Goal: Information Seeking & Learning: Find specific fact

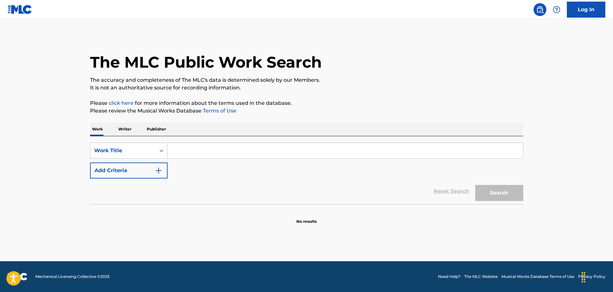
click at [271, 149] on input "Search Form" at bounding box center [346, 150] width 356 height 15
click at [159, 171] on img "Search Form" at bounding box center [159, 171] width 8 height 8
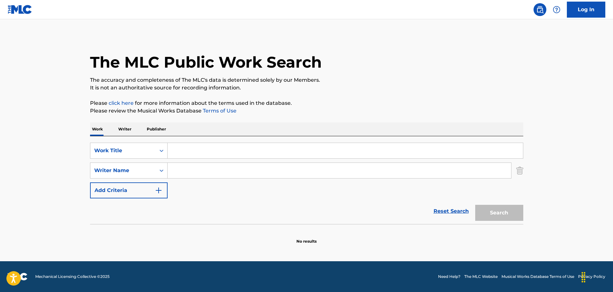
click at [207, 169] on input "Search Form" at bounding box center [340, 170] width 344 height 15
type input "goldscheider"
click at [212, 155] on input "Search Form" at bounding box center [346, 150] width 356 height 15
click at [476, 205] on button "Search" at bounding box center [500, 213] width 48 height 16
type input "i"
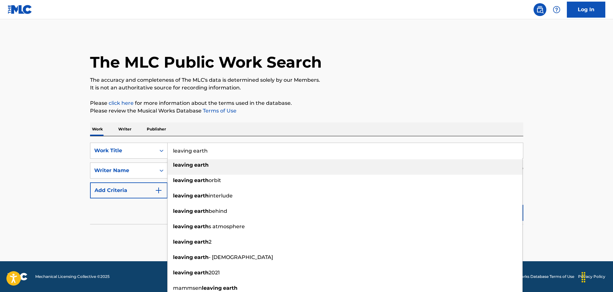
type input "leaving earth"
click at [273, 126] on div "Work Writer Publisher" at bounding box center [307, 128] width 434 height 13
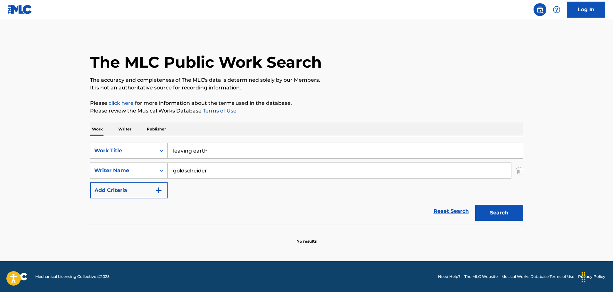
click at [495, 210] on button "Search" at bounding box center [500, 213] width 48 height 16
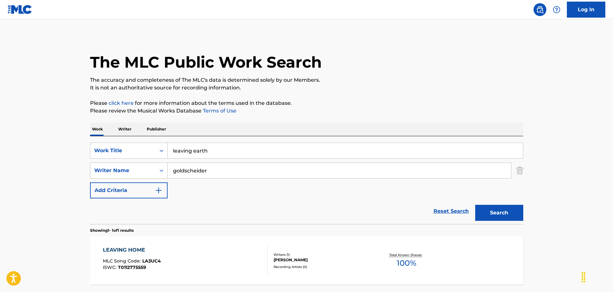
scroll to position [57, 0]
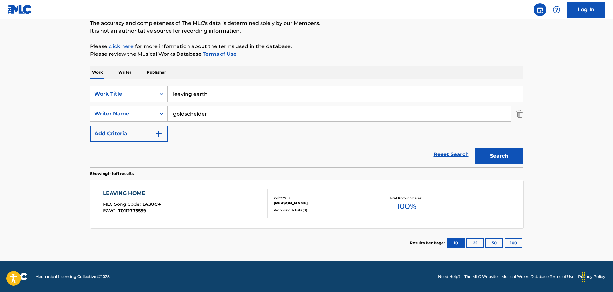
click at [238, 198] on div "LEAVING HOME MLC Song Code : LA3UC4 ISWC : T0112775559" at bounding box center [185, 203] width 165 height 29
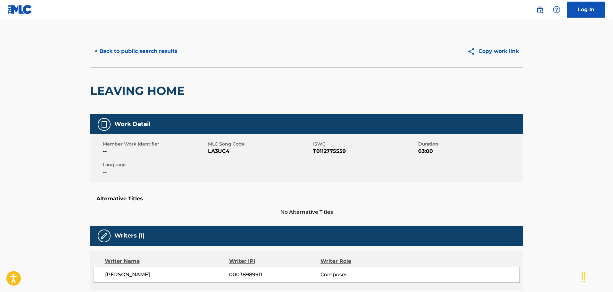
click at [159, 57] on button "< Back to public search results" at bounding box center [136, 51] width 92 height 16
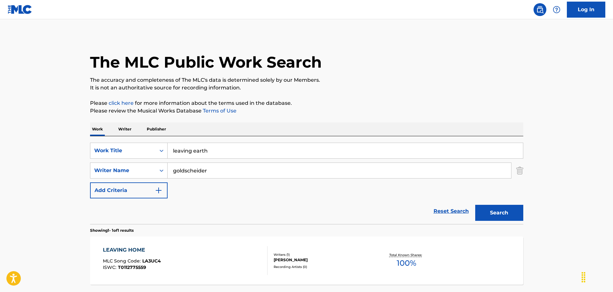
scroll to position [20, 0]
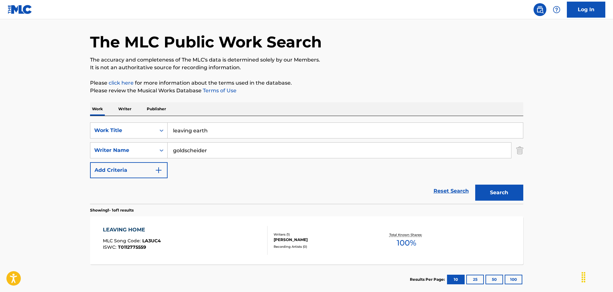
drag, startPoint x: 255, startPoint y: 132, endPoint x: 145, endPoint y: 75, distance: 123.9
click at [145, 75] on div "The MLC Public Work Search The accuracy and completeness of The MLC's data is d…" at bounding box center [306, 155] width 449 height 280
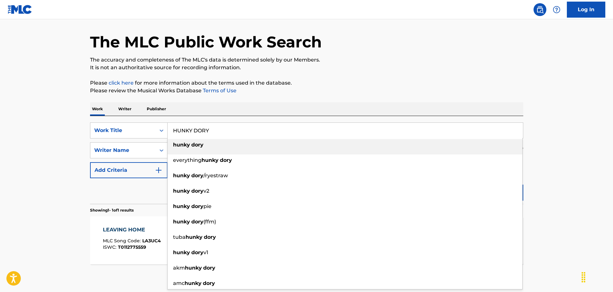
type input "HUNKY DORY"
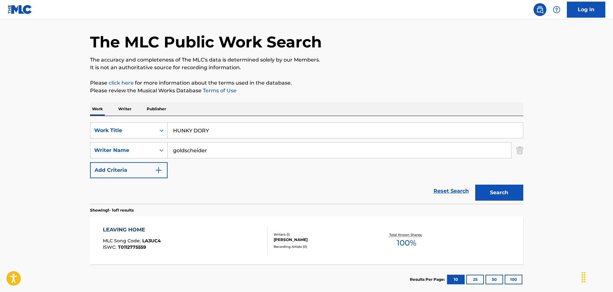
click at [146, 76] on div "The MLC Public Work Search The accuracy and completeness of The MLC's data is d…" at bounding box center [306, 155] width 449 height 280
drag, startPoint x: 227, startPoint y: 153, endPoint x: 136, endPoint y: 142, distance: 91.6
click at [136, 142] on div "SearchWithCriteria184bcec8-e838-44c7-8bc5-b80a04f978c0 Writer Name goldscheider" at bounding box center [307, 150] width 434 height 16
type input "N"
type input "[PERSON_NAME]"
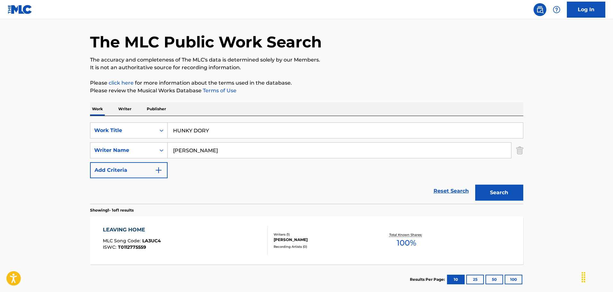
click at [54, 124] on main "The MLC Public Work Search The accuracy and completeness of The MLC's data is d…" at bounding box center [306, 148] width 613 height 299
click at [486, 196] on button "Search" at bounding box center [500, 193] width 48 height 16
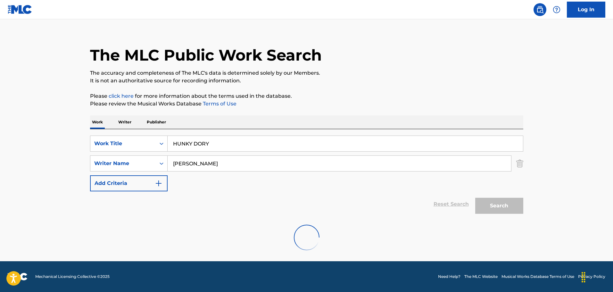
scroll to position [0, 0]
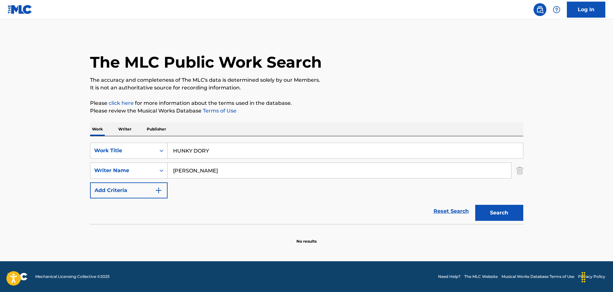
drag, startPoint x: 267, startPoint y: 159, endPoint x: 257, endPoint y: 151, distance: 12.3
click at [260, 155] on div "SearchWithCriteria28d3fa6b-320f-4dd4-808f-b93b73cc55ca Work Title HUNKY DORY Se…" at bounding box center [307, 171] width 434 height 56
drag, startPoint x: 396, startPoint y: 152, endPoint x: 237, endPoint y: 149, distance: 158.7
click at [237, 149] on input "HUNKY DORY" at bounding box center [346, 150] width 356 height 15
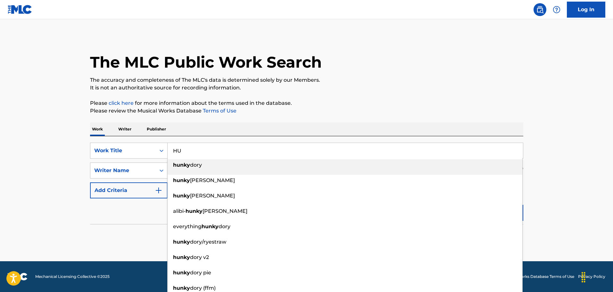
type input "H"
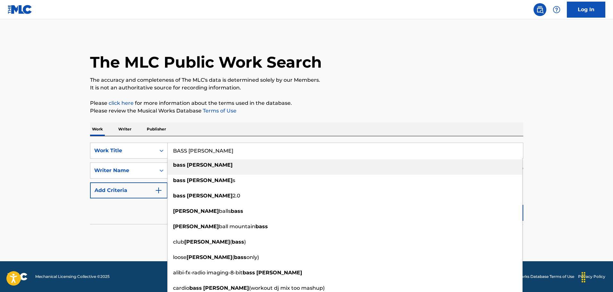
type input "BASS [PERSON_NAME]"
drag, startPoint x: 240, startPoint y: 131, endPoint x: 228, endPoint y: 154, distance: 25.5
click at [240, 131] on div "Work Writer Publisher" at bounding box center [307, 128] width 434 height 13
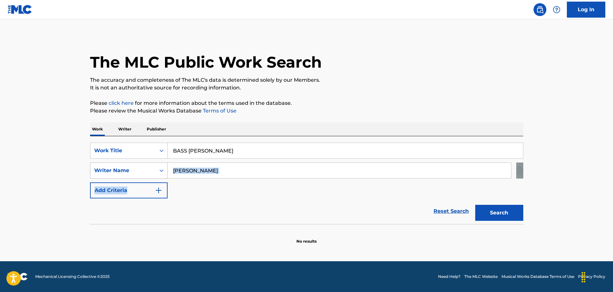
drag, startPoint x: 206, startPoint y: 179, endPoint x: 155, endPoint y: 171, distance: 51.6
click at [155, 171] on div "SearchWithCriteria28d3fa6b-320f-4dd4-808f-b93b73cc55ca Work Title BASS [PERSON_…" at bounding box center [307, 171] width 434 height 56
click at [217, 165] on input "[PERSON_NAME]" at bounding box center [340, 170] width 344 height 15
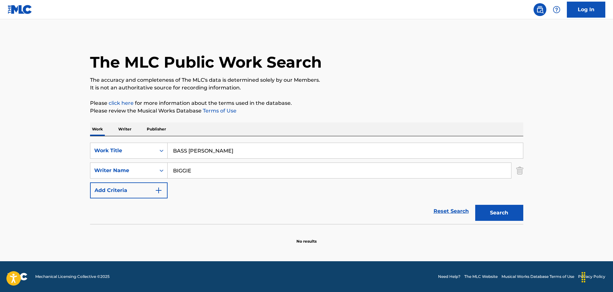
type input "BIGGIE"
click at [268, 118] on div "The MLC Public Work Search The accuracy and completeness of The MLC's data is d…" at bounding box center [306, 139] width 449 height 209
click at [510, 214] on button "Search" at bounding box center [500, 213] width 48 height 16
drag, startPoint x: 248, startPoint y: 175, endPoint x: 153, endPoint y: 171, distance: 95.4
click at [153, 171] on div "SearchWithCriteria184bcec8-e838-44c7-8bc5-b80a04f978c0 Writer Name [PERSON_NAME]" at bounding box center [307, 171] width 434 height 16
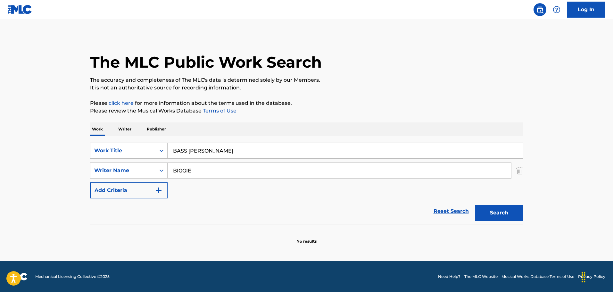
click at [68, 155] on main "The MLC Public Work Search The accuracy and completeness of The MLC's data is d…" at bounding box center [306, 140] width 613 height 242
drag, startPoint x: 224, startPoint y: 152, endPoint x: 116, endPoint y: 147, distance: 107.9
click at [116, 147] on div "SearchWithCriteria28d3fa6b-320f-4dd4-808f-b93b73cc55ca Work Title BASS [PERSON_…" at bounding box center [307, 151] width 434 height 16
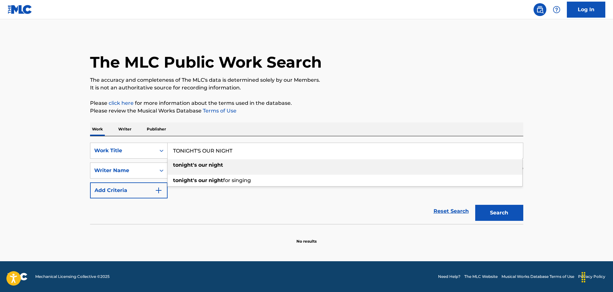
click at [234, 169] on div "tonight's our night" at bounding box center [345, 165] width 355 height 12
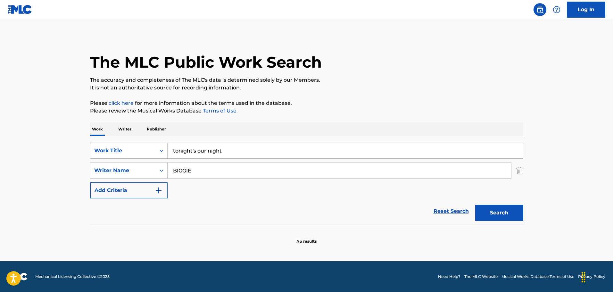
click at [493, 211] on button "Search" at bounding box center [500, 213] width 48 height 16
drag, startPoint x: 276, startPoint y: 149, endPoint x: 117, endPoint y: 133, distance: 160.2
click at [120, 133] on div "Work Writer Publisher SearchWithCriteria28d3fa6b-320f-4dd4-808f-b93b73cc55ca Wo…" at bounding box center [307, 183] width 434 height 122
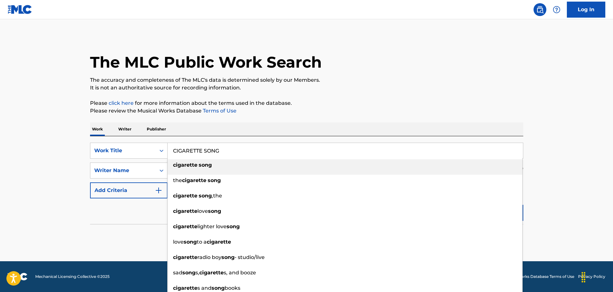
type input "CIGARETTE SONG"
click at [134, 117] on div "The MLC Public Work Search The accuracy and completeness of The MLC's data is d…" at bounding box center [306, 139] width 449 height 209
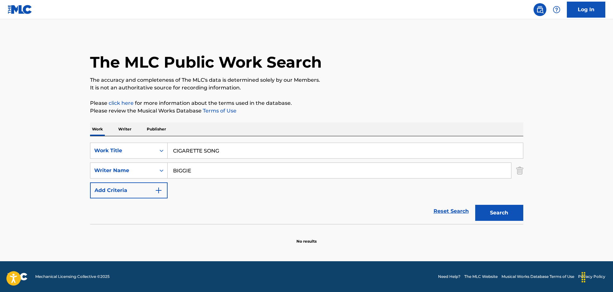
drag, startPoint x: 214, startPoint y: 176, endPoint x: 168, endPoint y: 171, distance: 46.2
click at [168, 171] on input "BIGGIE" at bounding box center [340, 170] width 344 height 15
type input "[PERSON_NAME]"
click at [476, 205] on button "Search" at bounding box center [500, 213] width 48 height 16
drag, startPoint x: 222, startPoint y: 172, endPoint x: 217, endPoint y: 161, distance: 11.5
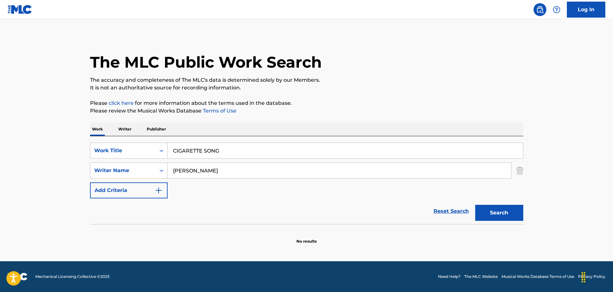
click at [220, 169] on input "[PERSON_NAME]" at bounding box center [340, 170] width 344 height 15
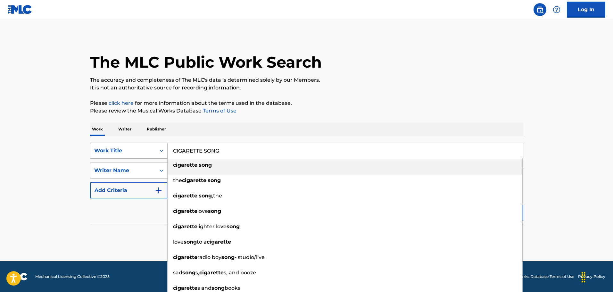
drag, startPoint x: 245, startPoint y: 149, endPoint x: 158, endPoint y: 151, distance: 87.6
click at [158, 151] on div "SearchWithCriteria28d3fa6b-320f-4dd4-808f-b93b73cc55ca Work Title CIGARETTE SON…" at bounding box center [307, 151] width 434 height 16
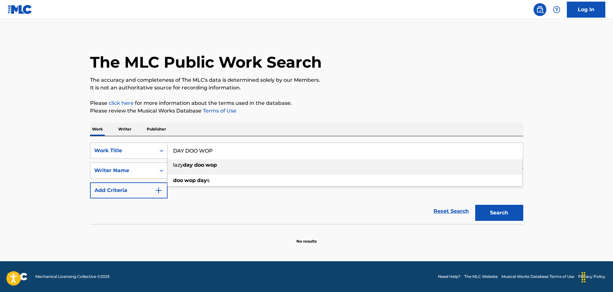
click at [236, 126] on div "Work Writer Publisher" at bounding box center [307, 128] width 434 height 13
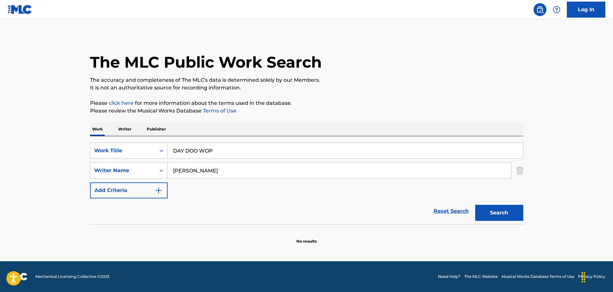
click at [512, 213] on button "Search" at bounding box center [500, 213] width 48 height 16
drag, startPoint x: 254, startPoint y: 148, endPoint x: 88, endPoint y: 150, distance: 165.8
click at [88, 150] on div "The MLC Public Work Search The accuracy and completeness of The MLC's data is d…" at bounding box center [306, 139] width 449 height 209
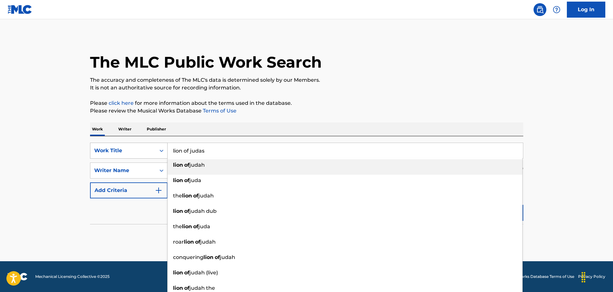
type input "lion of judas"
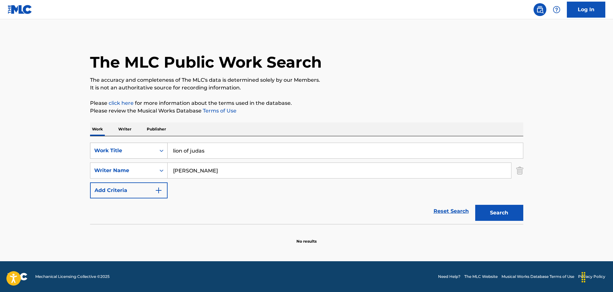
type input "[PERSON_NAME]"
click at [476, 205] on button "Search" at bounding box center [500, 213] width 48 height 16
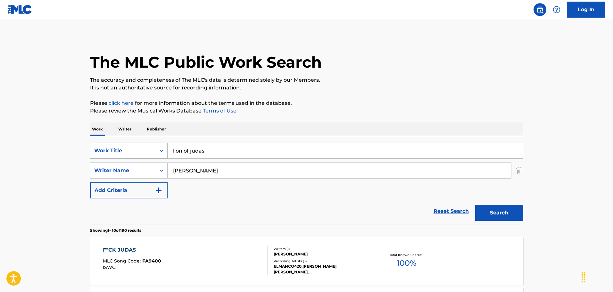
drag, startPoint x: 242, startPoint y: 150, endPoint x: 129, endPoint y: 150, distance: 112.9
click at [129, 150] on div "SearchWithCriteria28d3fa6b-320f-4dd4-808f-b93b73cc55ca Work Title lion of judas" at bounding box center [307, 151] width 434 height 16
click at [191, 178] on div "[PERSON_NAME]" at bounding box center [340, 171] width 344 height 16
click at [510, 212] on button "Search" at bounding box center [500, 213] width 48 height 16
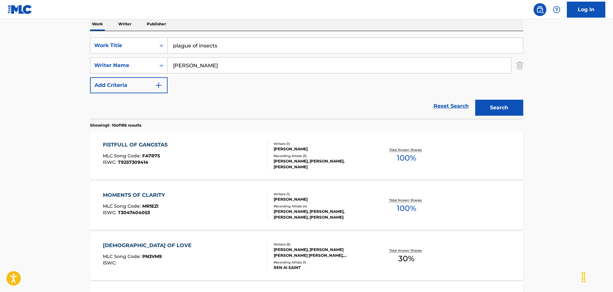
scroll to position [103, 0]
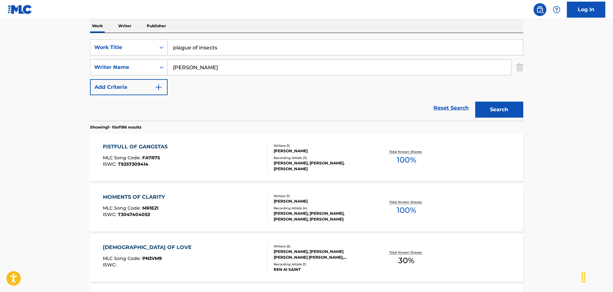
click at [521, 67] on img "Search Form" at bounding box center [520, 67] width 7 height 16
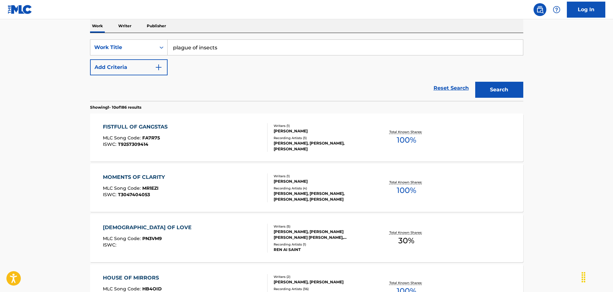
drag, startPoint x: 435, startPoint y: 53, endPoint x: 159, endPoint y: 34, distance: 276.7
click at [159, 34] on div "SearchWithCriteria28d3fa6b-320f-4dd4-808f-b93b73cc55ca Work Title plague of ins…" at bounding box center [307, 67] width 434 height 68
type input "pride of lions"
click at [476, 82] on button "Search" at bounding box center [500, 90] width 48 height 16
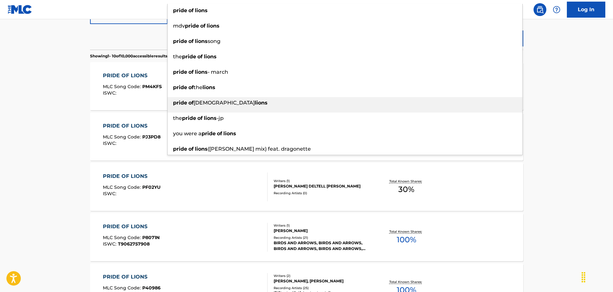
scroll to position [96, 0]
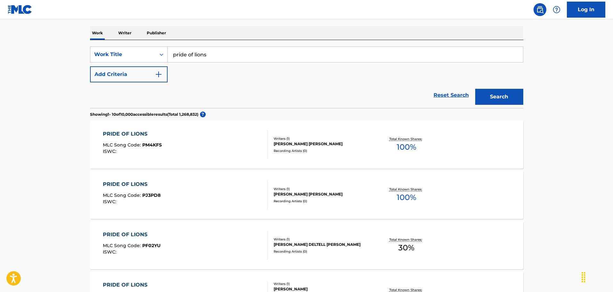
click at [130, 32] on p "Writer" at bounding box center [124, 32] width 17 height 13
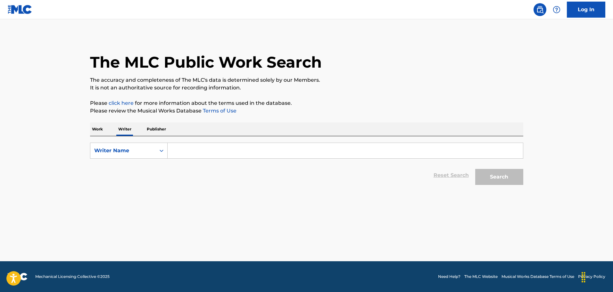
click at [201, 156] on input "Search Form" at bounding box center [346, 150] width 356 height 15
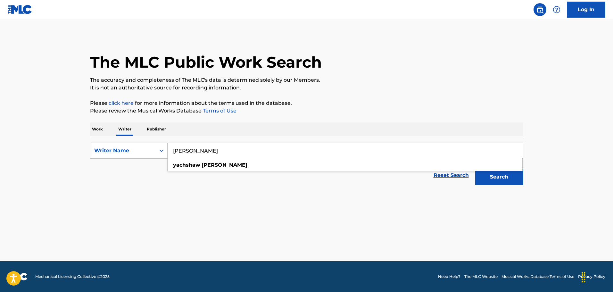
type input "[PERSON_NAME]"
click at [221, 202] on main "The MLC Public Work Search The accuracy and completeness of The MLC's data is d…" at bounding box center [306, 140] width 613 height 242
click at [512, 177] on button "Search" at bounding box center [500, 177] width 48 height 16
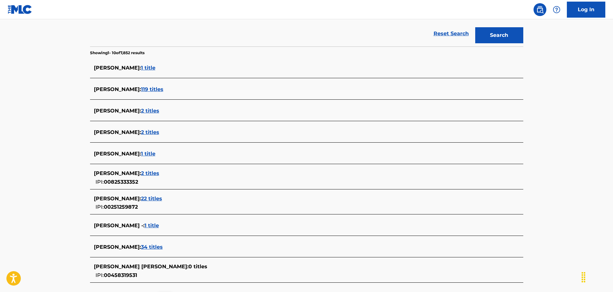
scroll to position [160, 0]
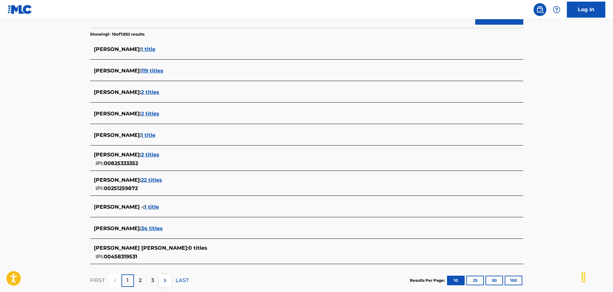
click at [156, 48] on span "1 title" at bounding box center [148, 49] width 14 height 6
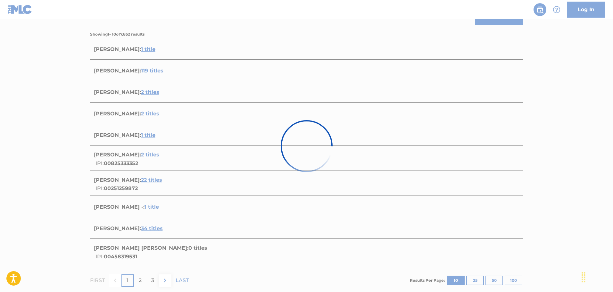
scroll to position [37, 0]
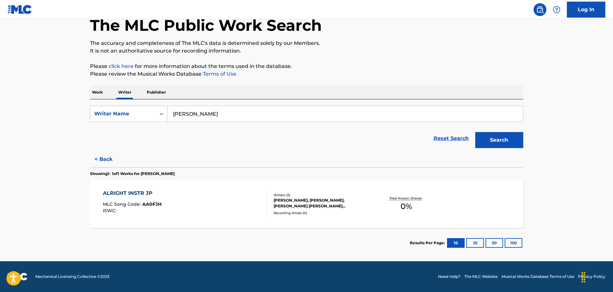
click at [204, 207] on div "ALRIGHT INSTR JP MLC Song Code : AA0FJH ISWC :" at bounding box center [185, 203] width 165 height 29
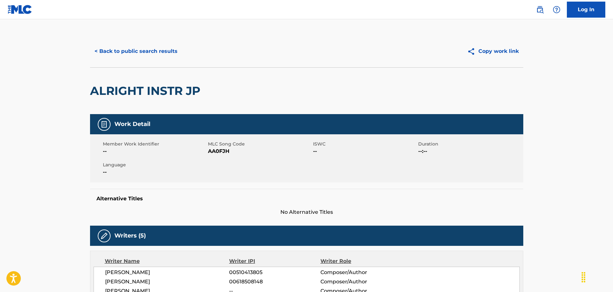
click at [122, 50] on button "< Back to public search results" at bounding box center [136, 51] width 92 height 16
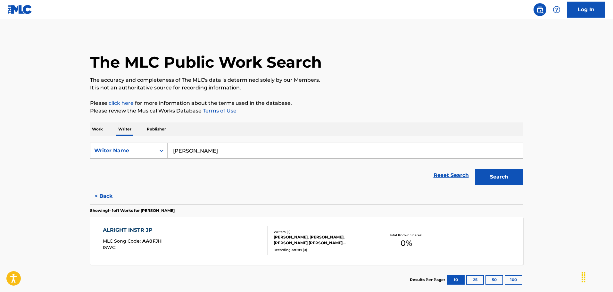
click at [100, 131] on p "Work" at bounding box center [97, 128] width 15 height 13
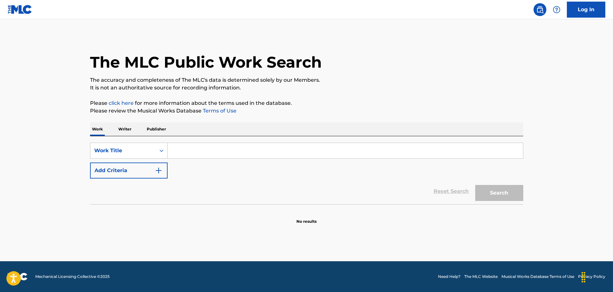
click at [225, 155] on input "Search Form" at bounding box center [346, 150] width 356 height 15
type input "LOST PUPPETS"
click at [118, 174] on button "Add Criteria" at bounding box center [129, 171] width 78 height 16
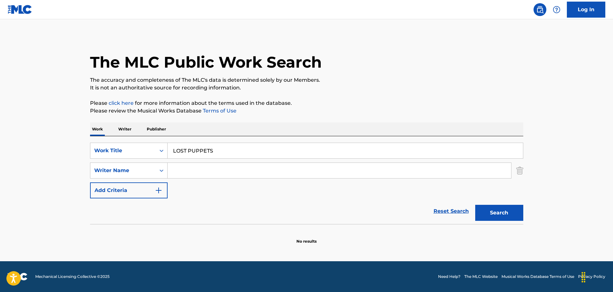
click at [190, 166] on input "Search Form" at bounding box center [340, 170] width 344 height 15
type input "BEAUMONT"
click at [192, 190] on div "SearchWithCriteria28d3fa6b-320f-4dd4-808f-b93b73cc55ca Work Title LOST PUPPETS …" at bounding box center [307, 171] width 434 height 56
click at [486, 206] on button "Search" at bounding box center [500, 213] width 48 height 16
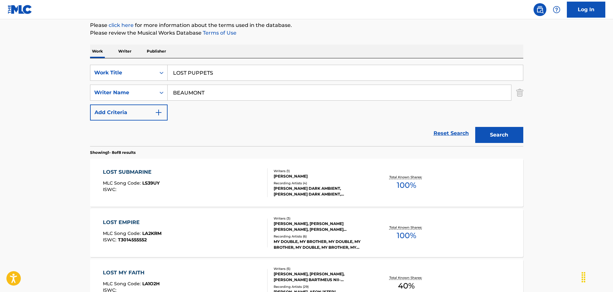
scroll to position [39, 0]
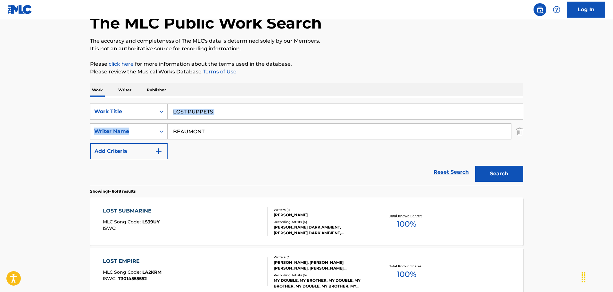
drag, startPoint x: 236, startPoint y: 120, endPoint x: 230, endPoint y: 115, distance: 7.1
click at [230, 115] on div "SearchWithCriteria28d3fa6b-320f-4dd4-808f-b93b73cc55ca Work Title LOST PUPPETS …" at bounding box center [307, 132] width 434 height 56
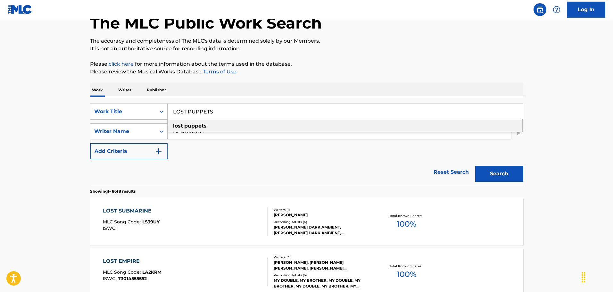
drag, startPoint x: 230, startPoint y: 115, endPoint x: 138, endPoint y: 112, distance: 91.8
click at [138, 112] on div "SearchWithCriteria28d3fa6b-320f-4dd4-808f-b93b73cc55ca Work Title LOST PUPPETS …" at bounding box center [307, 112] width 434 height 16
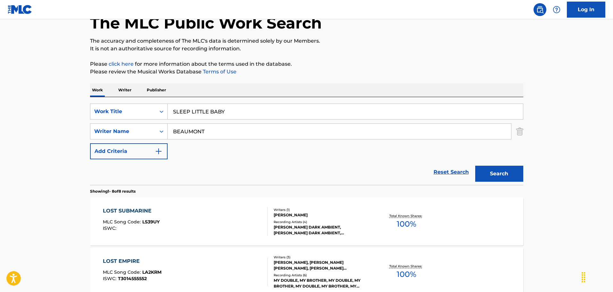
click at [491, 173] on button "Search" at bounding box center [500, 174] width 48 height 16
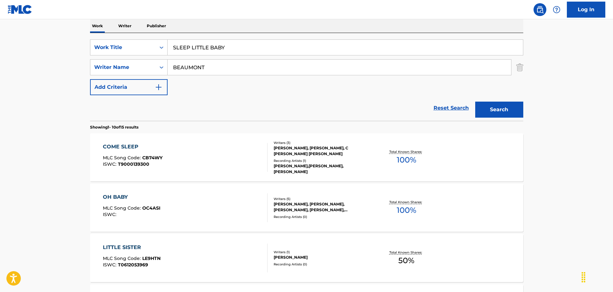
scroll to position [71, 0]
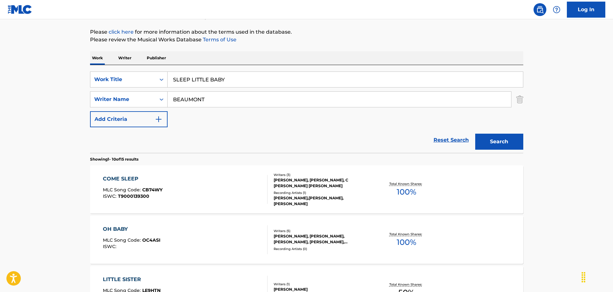
drag, startPoint x: 249, startPoint y: 80, endPoint x: 175, endPoint y: 76, distance: 74.2
click at [175, 76] on input "SLEEP LITTLE BABY" at bounding box center [346, 79] width 356 height 15
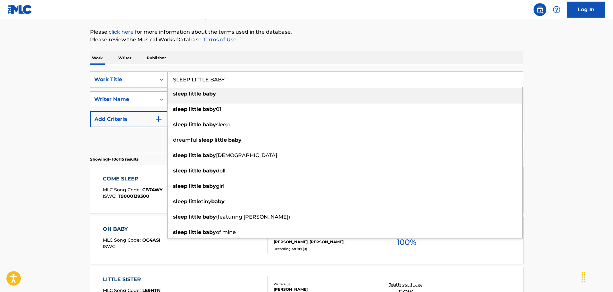
type input "S"
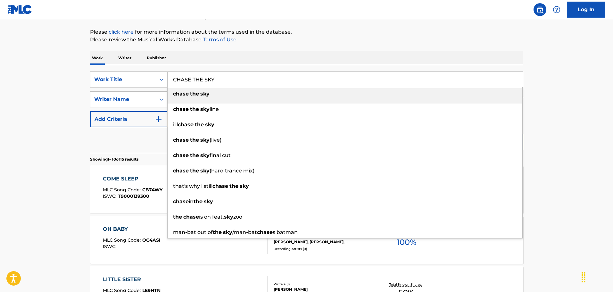
type input "CHASE THE SKY"
click at [183, 55] on div "Work Writer Publisher" at bounding box center [307, 57] width 434 height 13
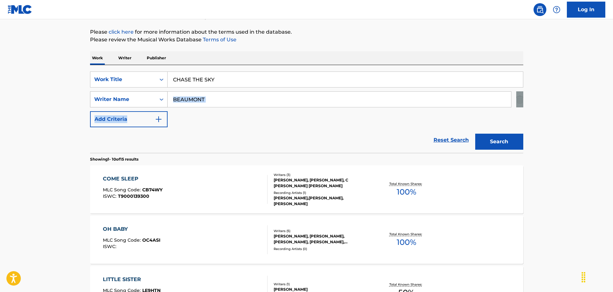
drag, startPoint x: 215, startPoint y: 108, endPoint x: 130, endPoint y: 106, distance: 85.6
click at [130, 106] on div "SearchWithCriteria28d3fa6b-320f-4dd4-808f-b93b73cc55ca Work Title CHASE THE SKY…" at bounding box center [307, 100] width 434 height 56
click at [205, 100] on input "BEAUMONT" at bounding box center [340, 99] width 344 height 15
type input "PAINTER"
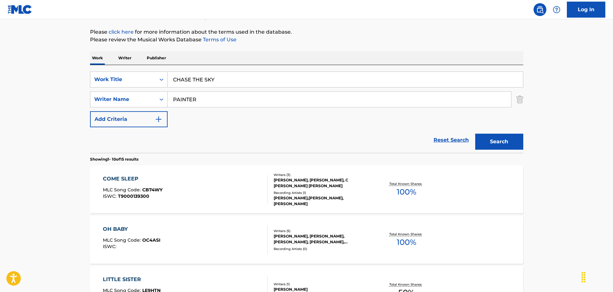
click at [476, 134] on button "Search" at bounding box center [500, 142] width 48 height 16
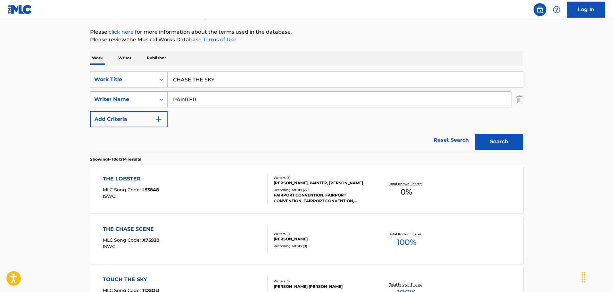
drag, startPoint x: 204, startPoint y: 98, endPoint x: 152, endPoint y: 101, distance: 52.3
click at [152, 101] on div "SearchWithCriteria184bcec8-e838-44c7-8bc5-b80a04f978c0 Writer Name PAINTER" at bounding box center [307, 99] width 434 height 16
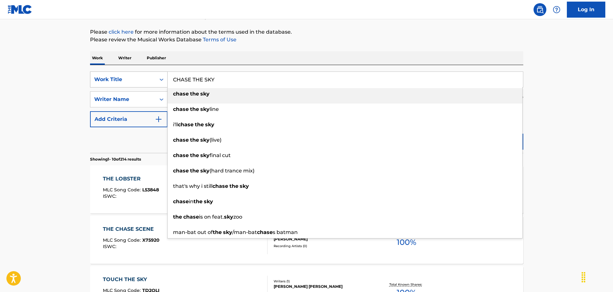
drag, startPoint x: 266, startPoint y: 80, endPoint x: 156, endPoint y: 81, distance: 110.3
click at [156, 81] on div "SearchWithCriteria28d3fa6b-320f-4dd4-808f-b93b73cc55ca Work Title CHASE THE SKY…" at bounding box center [307, 80] width 434 height 16
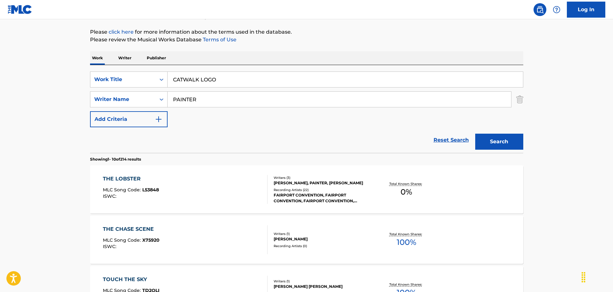
type input "CATWALK LOGO"
drag, startPoint x: 249, startPoint y: 103, endPoint x: 123, endPoint y: 89, distance: 127.1
click at [123, 89] on div "SearchWithCriteria28d3fa6b-320f-4dd4-808f-b93b73cc55ca Work Title CATWALK LOGO …" at bounding box center [307, 100] width 434 height 56
type input "[PERSON_NAME]"
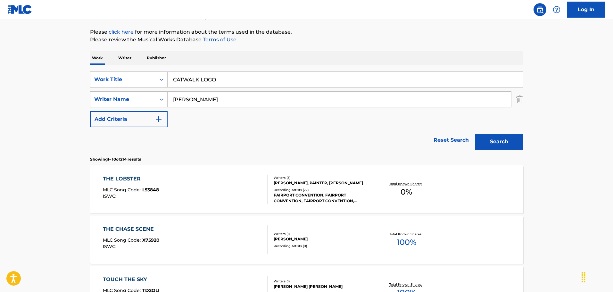
click at [476, 134] on button "Search" at bounding box center [500, 142] width 48 height 16
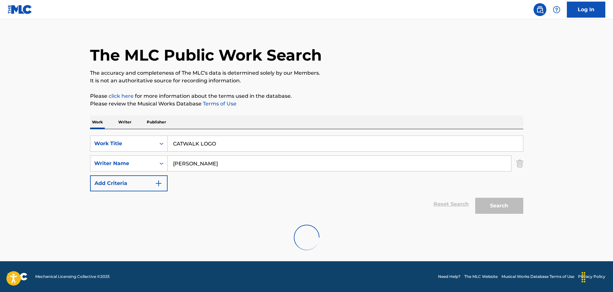
scroll to position [0, 0]
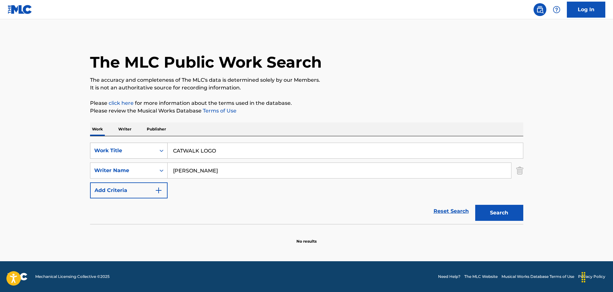
drag, startPoint x: 251, startPoint y: 149, endPoint x: 139, endPoint y: 146, distance: 112.0
click at [139, 146] on div "SearchWithCriteria28d3fa6b-320f-4dd4-808f-b93b73cc55ca Work Title CATWALK LOGO" at bounding box center [307, 151] width 434 height 16
type input "WASTELAND LINK"
click at [494, 209] on button "Search" at bounding box center [500, 213] width 48 height 16
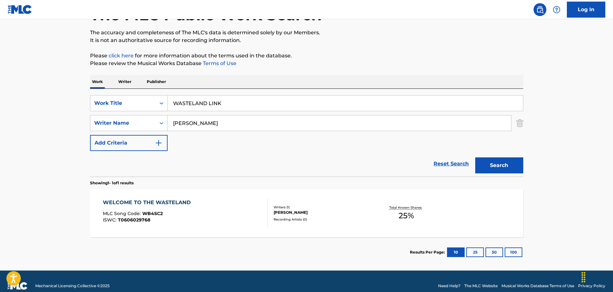
scroll to position [57, 0]
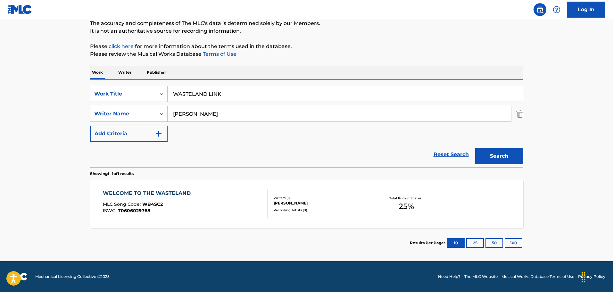
click at [203, 191] on div "WELCOME TO THE WASTELAND MLC Song Code : WB4SC2 ISWC : T0606029768" at bounding box center [185, 203] width 165 height 29
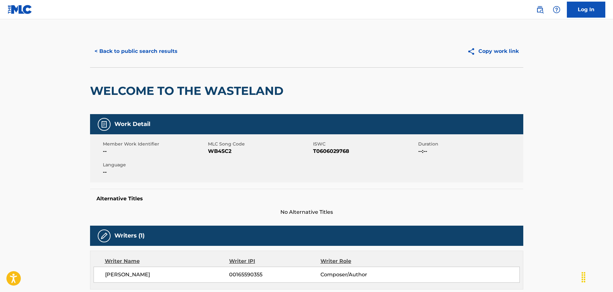
click at [137, 46] on button "< Back to public search results" at bounding box center [136, 51] width 92 height 16
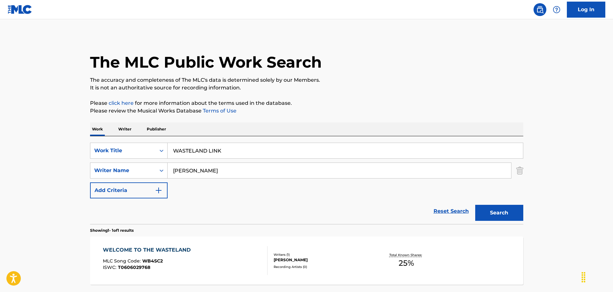
scroll to position [20, 0]
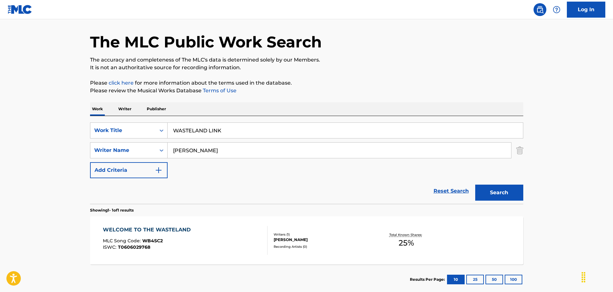
click at [241, 131] on input "WASTELAND LINK" at bounding box center [346, 130] width 356 height 15
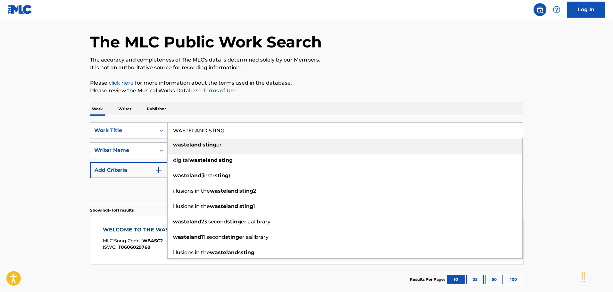
click at [257, 95] on div "The MLC Public Work Search The accuracy and completeness of The MLC's data is d…" at bounding box center [306, 155] width 449 height 280
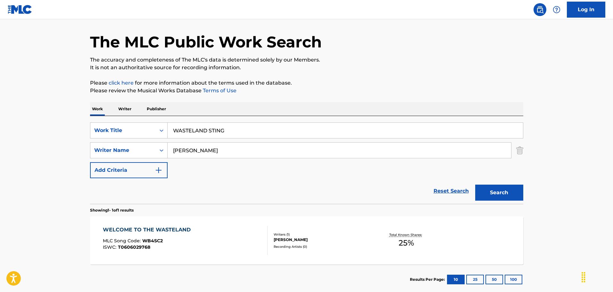
click at [508, 200] on button "Search" at bounding box center [500, 193] width 48 height 16
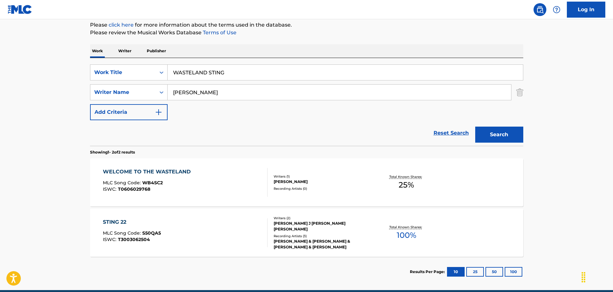
scroll to position [107, 0]
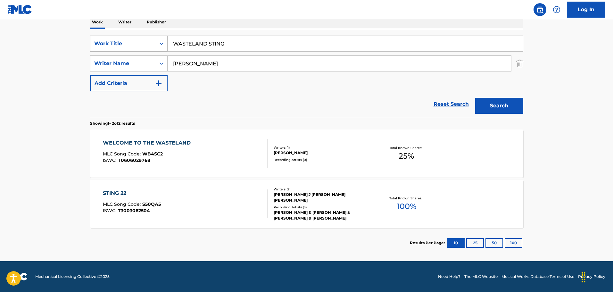
drag, startPoint x: 284, startPoint y: 41, endPoint x: 136, endPoint y: 42, distance: 148.1
click at [136, 42] on div "SearchWithCriteria28d3fa6b-320f-4dd4-808f-b93b73cc55ca Work Title WASTELAND STI…" at bounding box center [307, 44] width 434 height 16
click at [192, 94] on div "Reset Search Search" at bounding box center [307, 104] width 434 height 26
click at [202, 62] on input "[PERSON_NAME]" at bounding box center [340, 63] width 344 height 15
click at [226, 42] on input "wild reciever" at bounding box center [346, 43] width 356 height 15
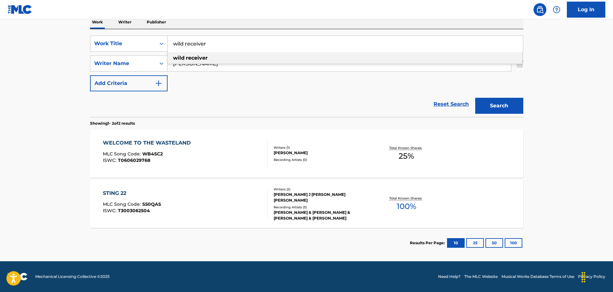
type input "wild receiver"
click at [238, 105] on div "Reset Search Search" at bounding box center [307, 104] width 434 height 26
drag, startPoint x: 224, startPoint y: 59, endPoint x: 122, endPoint y: 57, distance: 102.0
click at [122, 57] on div "SearchWithCriteria184bcec8-e838-44c7-8bc5-b80a04f978c0 Writer Name [PERSON_NAME]" at bounding box center [307, 63] width 434 height 16
type input "[PERSON_NAME]"
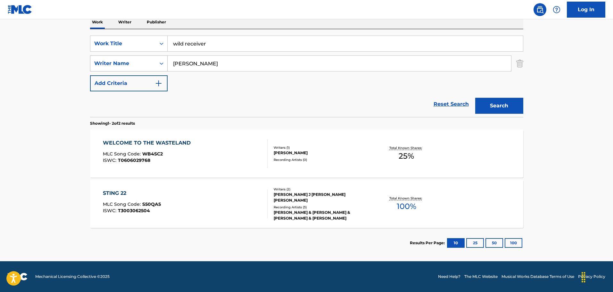
click at [476, 98] on button "Search" at bounding box center [500, 106] width 48 height 16
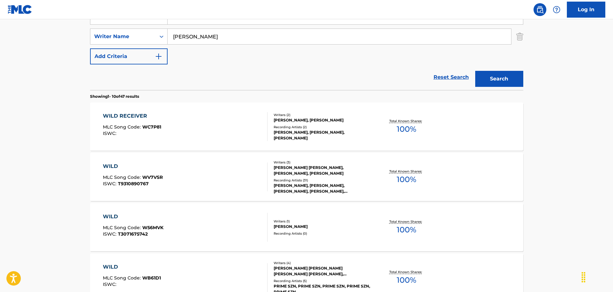
scroll to position [171, 0]
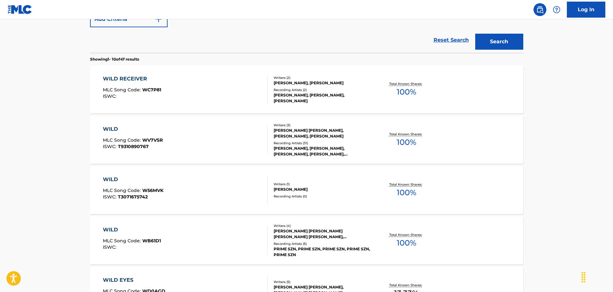
click at [223, 97] on div "WILD RECEIVER MLC Song Code : WC7P81 ISWC :" at bounding box center [185, 89] width 165 height 29
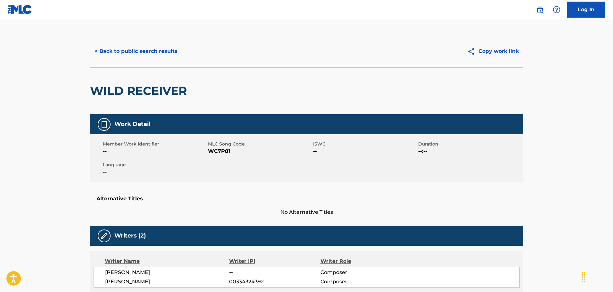
click at [154, 50] on button "< Back to public search results" at bounding box center [136, 51] width 92 height 16
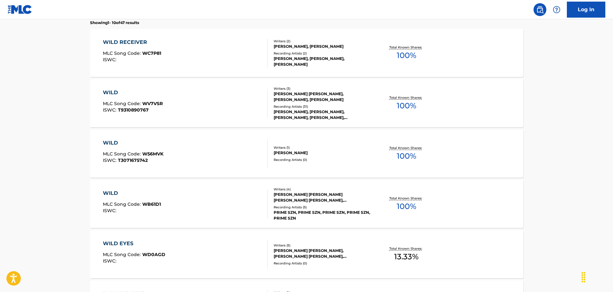
scroll to position [112, 0]
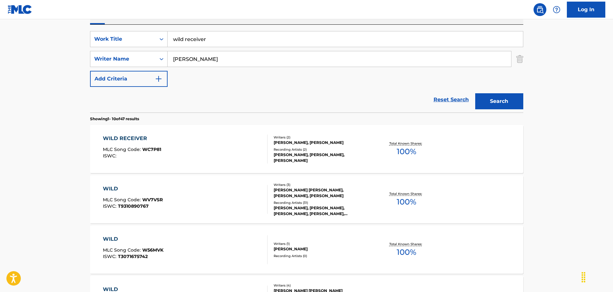
drag, startPoint x: 239, startPoint y: 42, endPoint x: 89, endPoint y: 40, distance: 150.1
click at [89, 40] on div "The MLC Public Work Search The accuracy and completeness of The MLC's data is d…" at bounding box center [306, 292] width 449 height 736
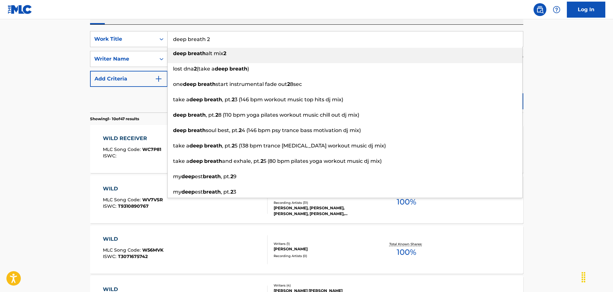
click at [89, 40] on div "The MLC Public Work Search The accuracy and completeness of The MLC's data is d…" at bounding box center [306, 292] width 449 height 736
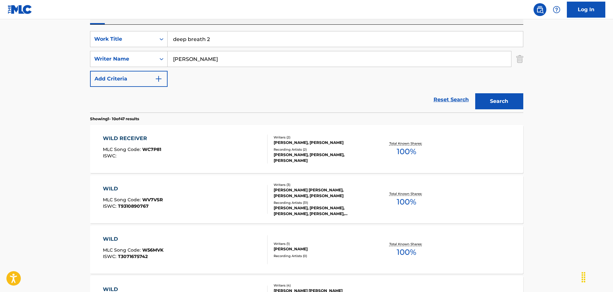
click at [507, 104] on button "Search" at bounding box center [500, 101] width 48 height 16
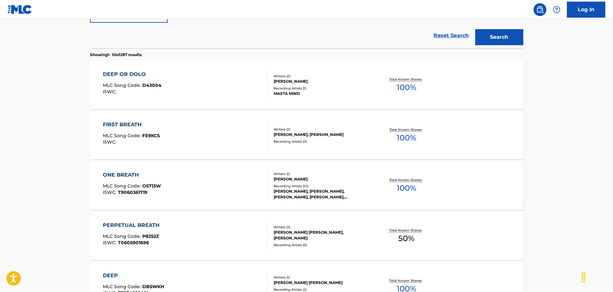
scroll to position [47, 0]
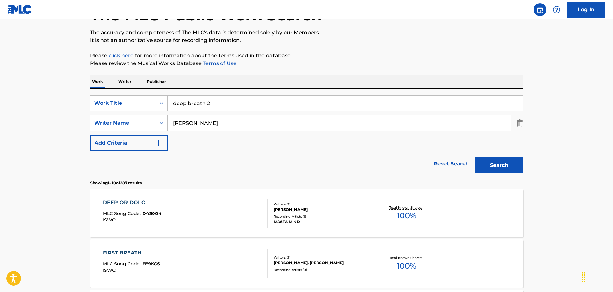
click at [243, 97] on input "deep breath 2" at bounding box center [346, 103] width 356 height 15
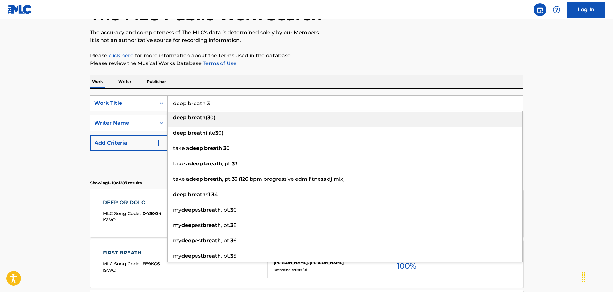
click at [249, 86] on div "Work Writer Publisher" at bounding box center [307, 81] width 434 height 13
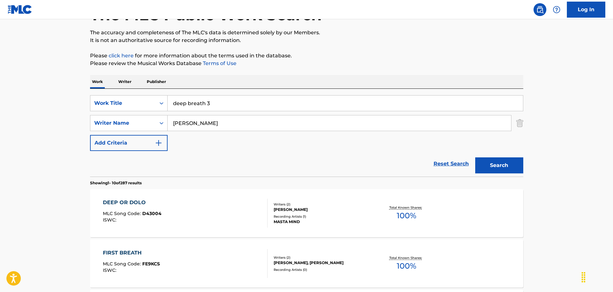
click at [507, 162] on button "Search" at bounding box center [500, 165] width 48 height 16
click at [517, 124] on img "Search Form" at bounding box center [520, 123] width 7 height 16
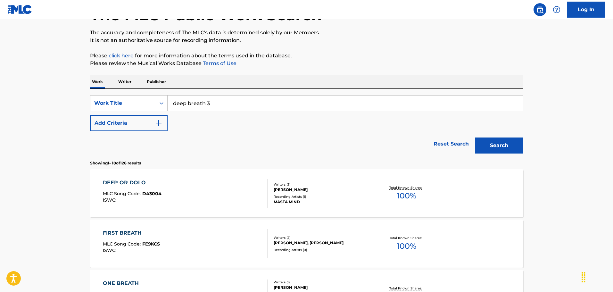
drag, startPoint x: 320, startPoint y: 99, endPoint x: 215, endPoint y: 90, distance: 105.8
click at [215, 90] on div "SearchWithCriteria28d3fa6b-320f-4dd4-808f-b93b73cc55ca Work Title deep breath 3…" at bounding box center [307, 123] width 434 height 68
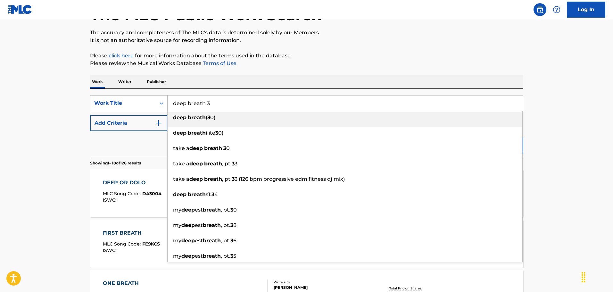
drag, startPoint x: 265, startPoint y: 107, endPoint x: 152, endPoint y: 108, distance: 113.2
click at [152, 108] on div "SearchWithCriteria28d3fa6b-320f-4dd4-808f-b93b73cc55ca Work Title deep breath 3…" at bounding box center [307, 103] width 434 height 16
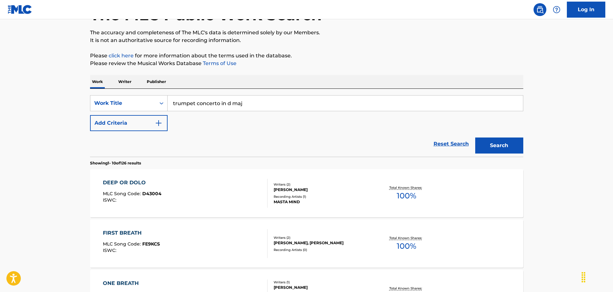
click at [501, 140] on button "Search" at bounding box center [500, 146] width 48 height 16
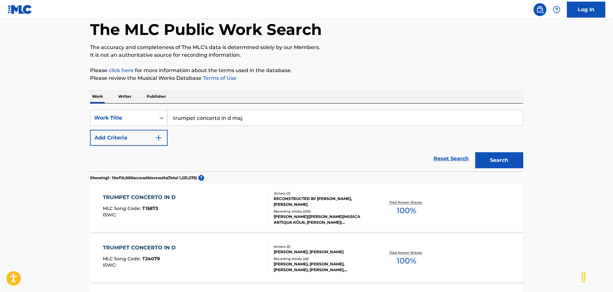
scroll to position [32, 0]
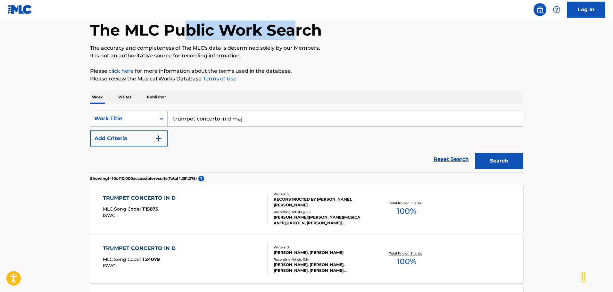
drag, startPoint x: 294, startPoint y: 25, endPoint x: 187, endPoint y: 27, distance: 107.1
click at [187, 27] on h1 "The MLC Public Work Search" at bounding box center [206, 30] width 232 height 19
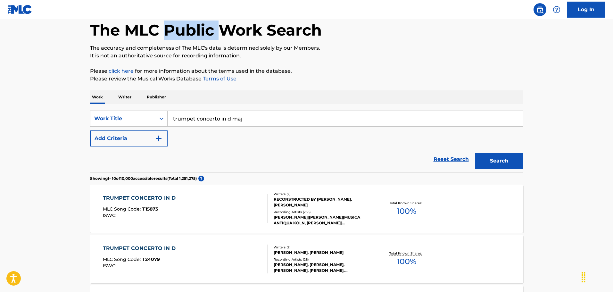
click at [187, 27] on h1 "The MLC Public Work Search" at bounding box center [206, 30] width 232 height 19
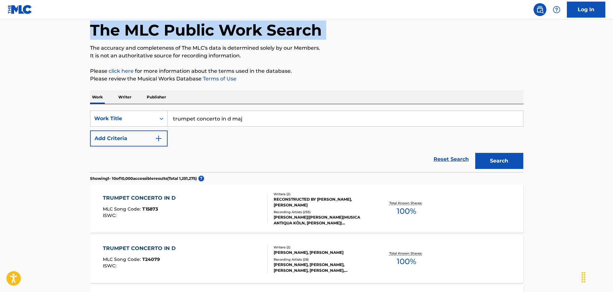
click at [187, 27] on h1 "The MLC Public Work Search" at bounding box center [206, 30] width 232 height 19
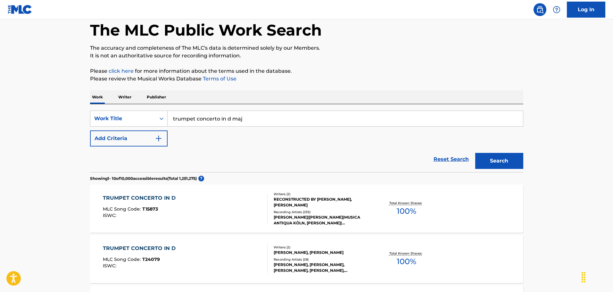
click at [188, 30] on h1 "The MLC Public Work Search" at bounding box center [206, 30] width 232 height 19
drag, startPoint x: 257, startPoint y: 115, endPoint x: 137, endPoint y: 110, distance: 120.3
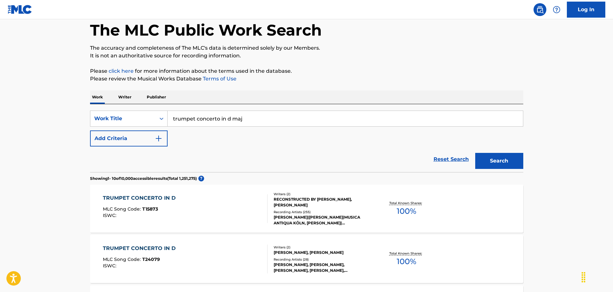
click at [137, 110] on div "SearchWithCriteria28d3fa6b-320f-4dd4-808f-b93b73cc55ca Work Title trumpet conce…" at bounding box center [307, 138] width 434 height 68
click at [247, 120] on input "introduction and rondo" at bounding box center [346, 118] width 356 height 15
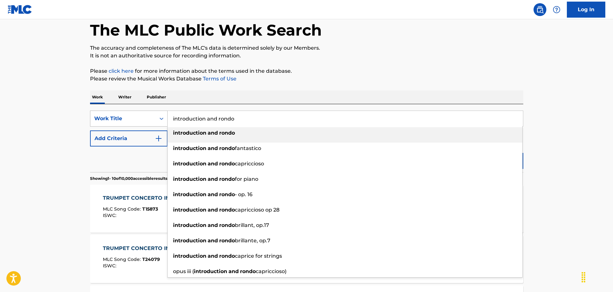
drag, startPoint x: 247, startPoint y: 120, endPoint x: 98, endPoint y: 114, distance: 148.9
click at [98, 114] on div "SearchWithCriteria28d3fa6b-320f-4dd4-808f-b93b73cc55ca Work Title introduction …" at bounding box center [307, 119] width 434 height 16
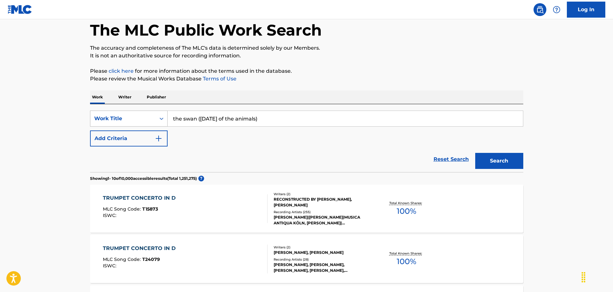
type input "the swan ([DATE] of the animals)"
click at [476, 153] on button "Search" at bounding box center [500, 161] width 48 height 16
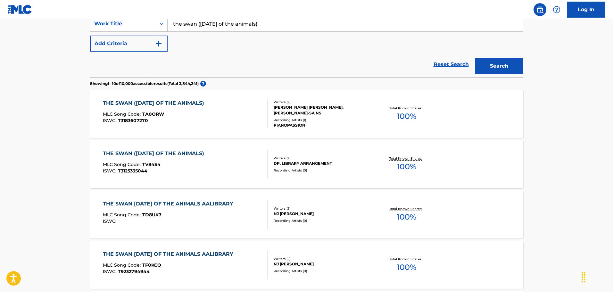
scroll to position [128, 0]
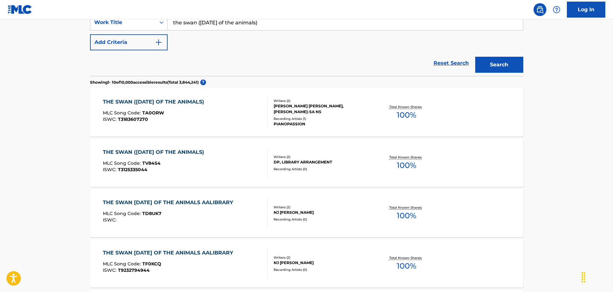
click at [219, 127] on div "THE SWAN ([DATE] OF THE ANIMALS) MLC Song Code : TA0ORW ISWC : T3183607270 Writ…" at bounding box center [307, 112] width 434 height 48
